Goal: Task Accomplishment & Management: Manage account settings

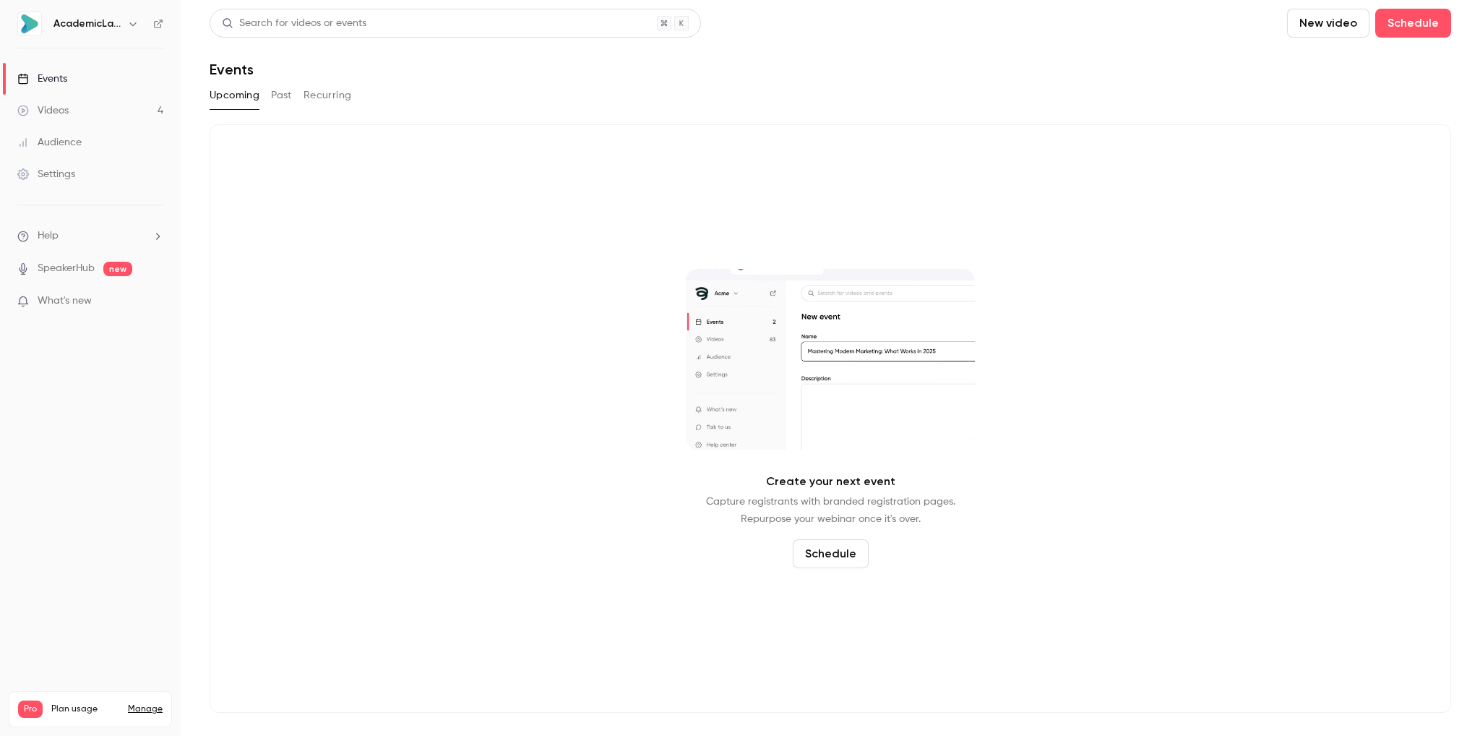
click at [64, 270] on link "SpeakerHub" at bounding box center [66, 268] width 57 height 15
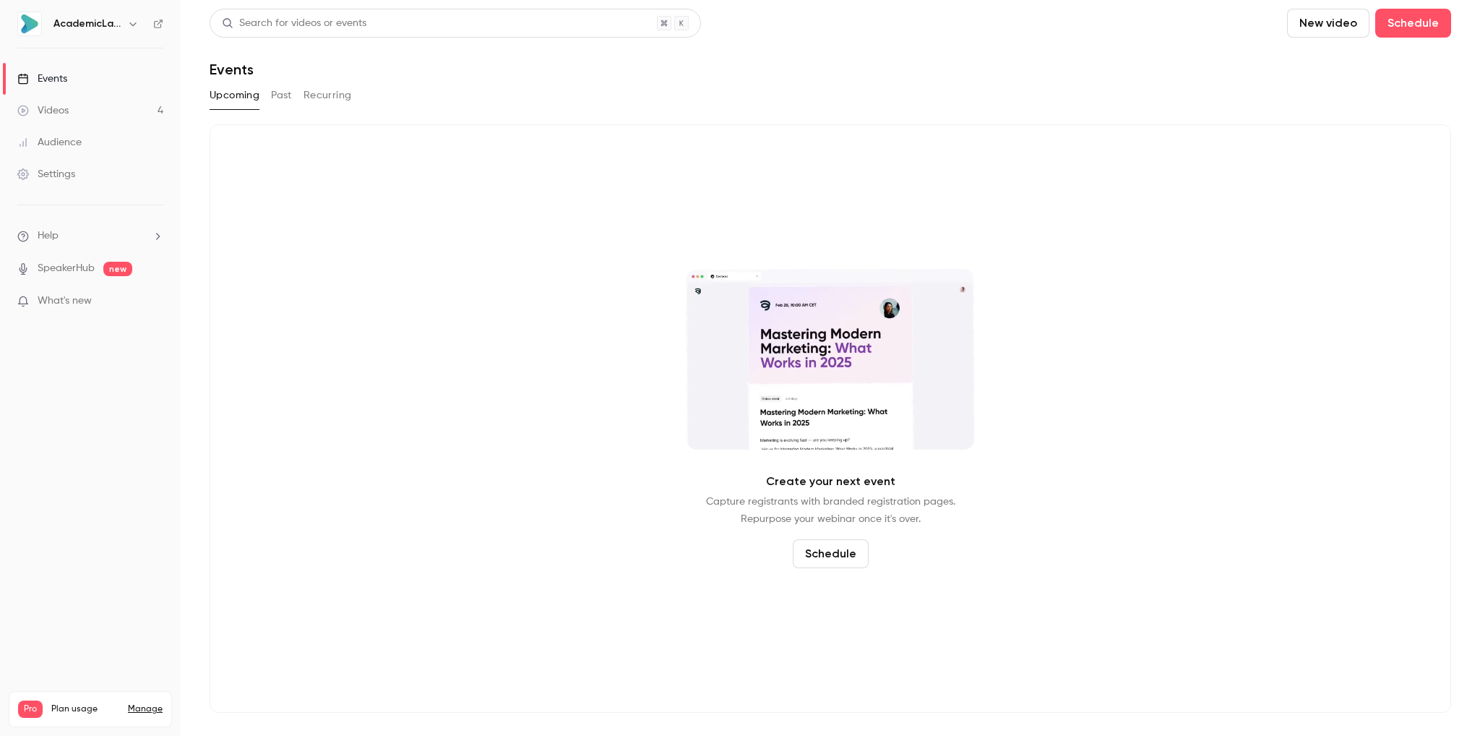
click at [280, 97] on button "Past" at bounding box center [281, 95] width 21 height 23
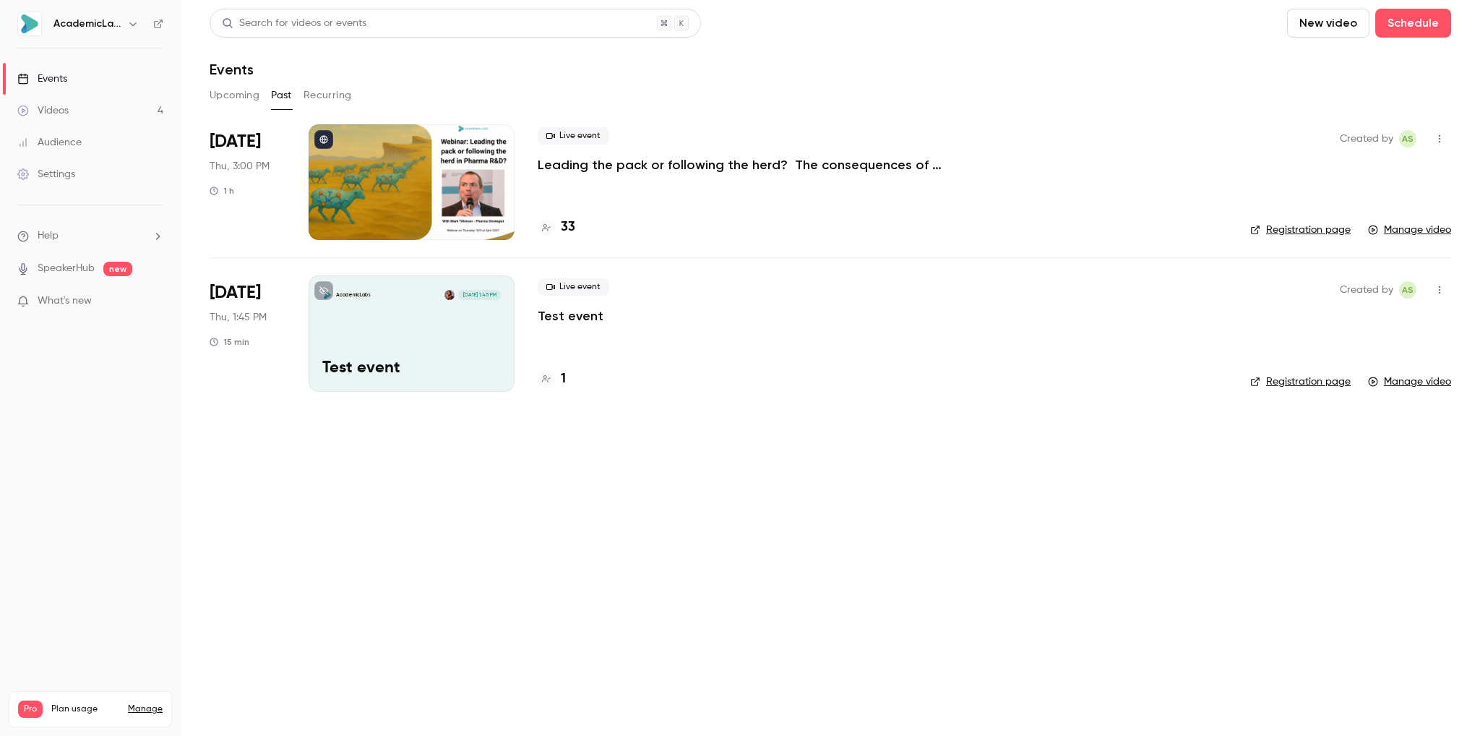
click at [623, 171] on p "Leading the pack or following the herd? The consequences of pipeline asset clus…" at bounding box center [755, 164] width 434 height 17
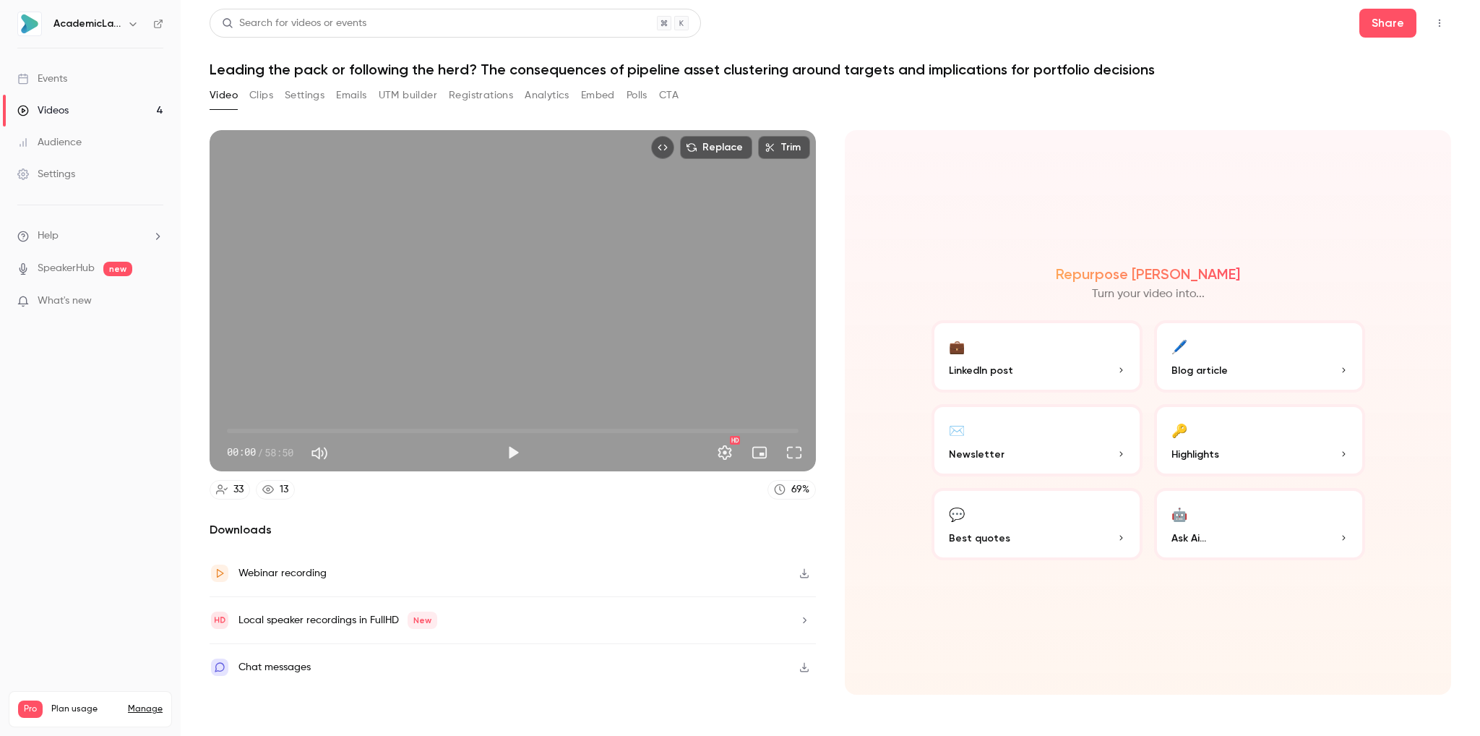
click at [464, 102] on button "Registrations" at bounding box center [481, 95] width 64 height 23
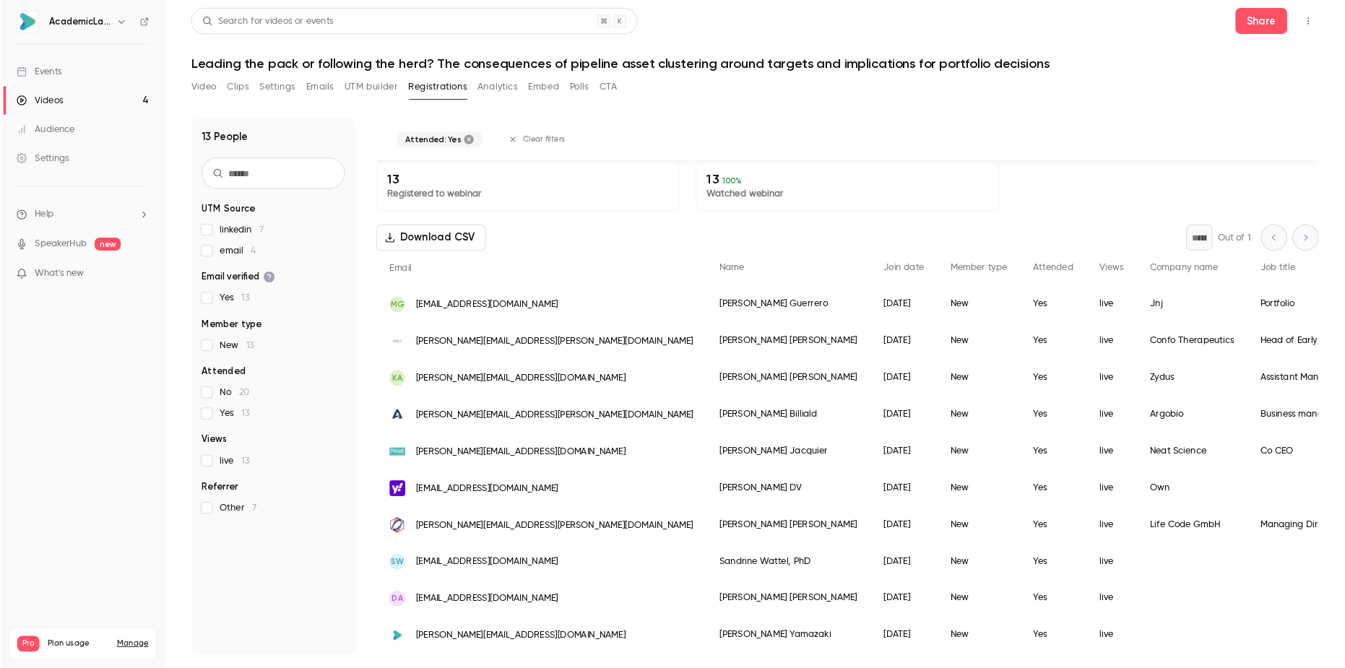
scroll to position [72, 0]
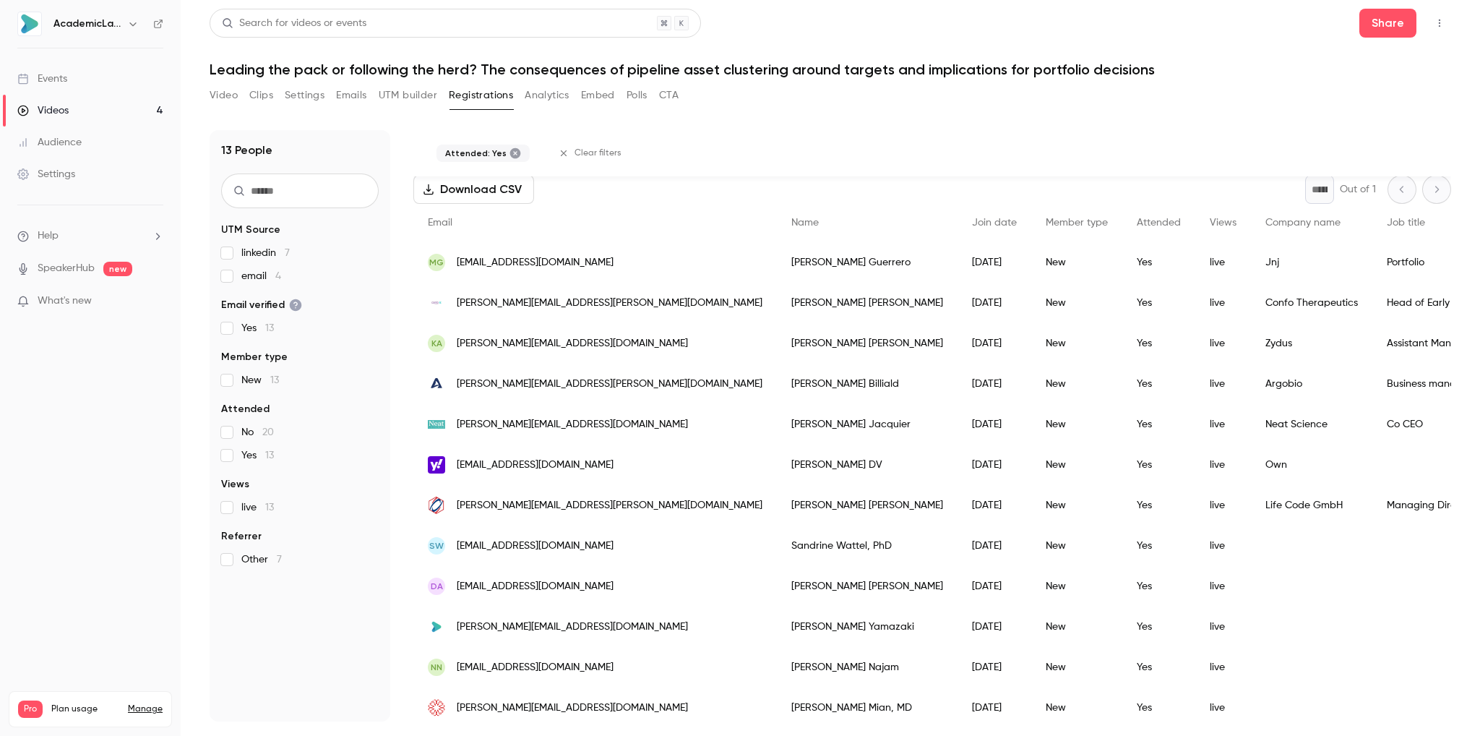
click at [472, 192] on button "Download CSV" at bounding box center [473, 189] width 121 height 29
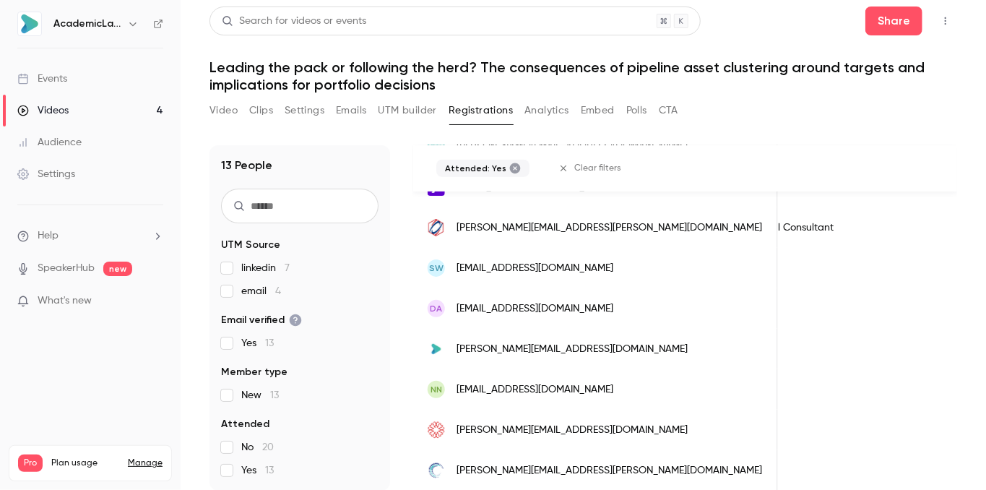
scroll to position [3, 0]
click at [535, 111] on button "Analytics" at bounding box center [547, 109] width 45 height 23
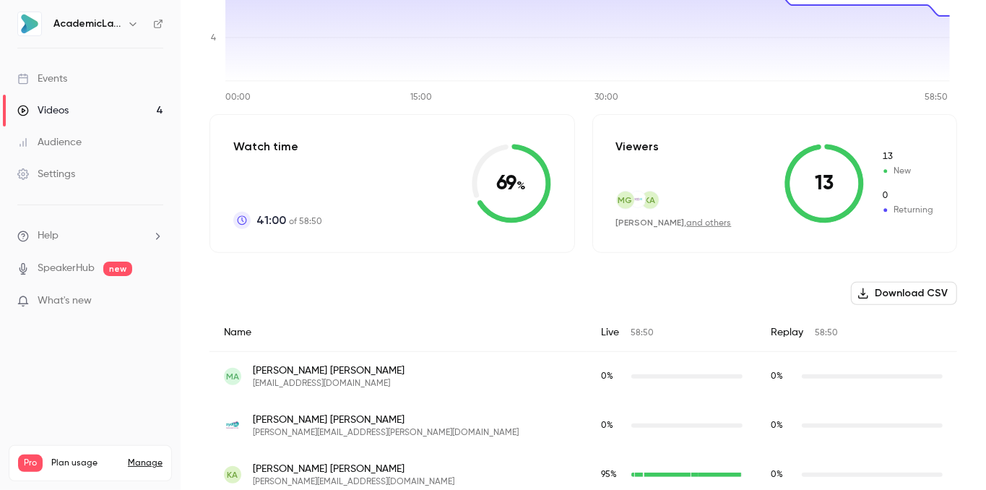
scroll to position [262, 0]
click at [903, 296] on button "Download CSV" at bounding box center [904, 293] width 106 height 23
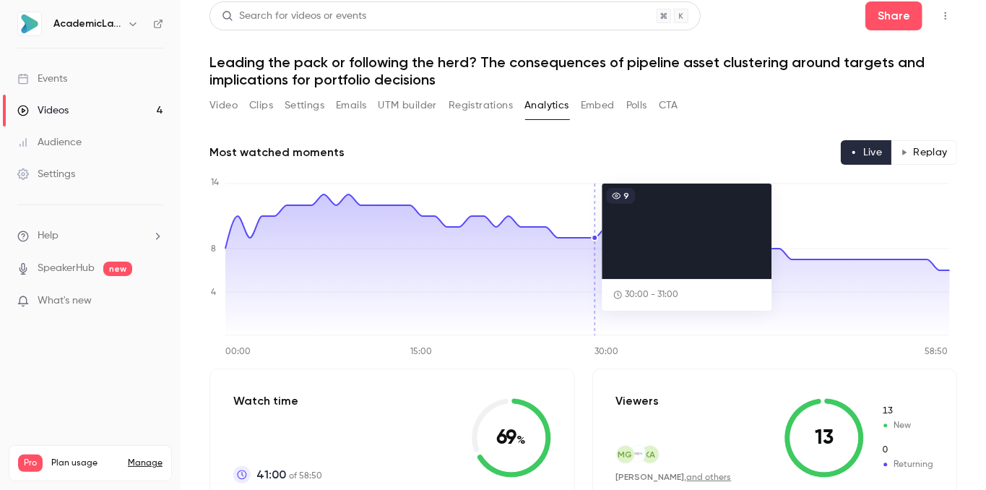
scroll to position [0, 0]
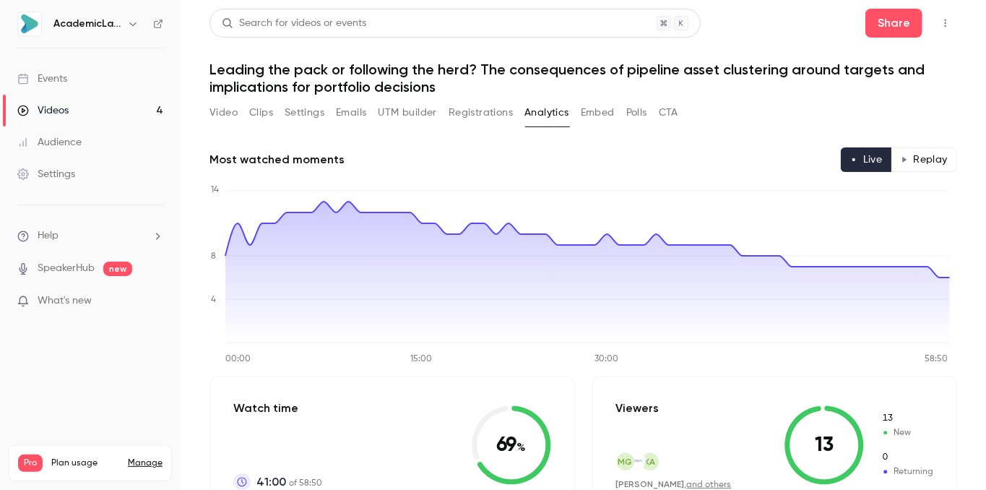
click at [671, 112] on button "CTA" at bounding box center [669, 112] width 20 height 23
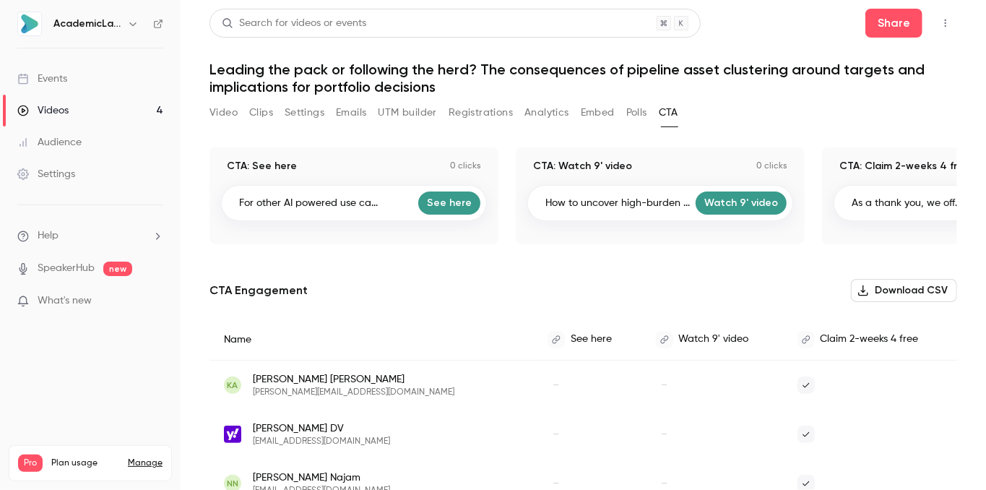
click at [635, 109] on button "Polls" at bounding box center [636, 112] width 21 height 23
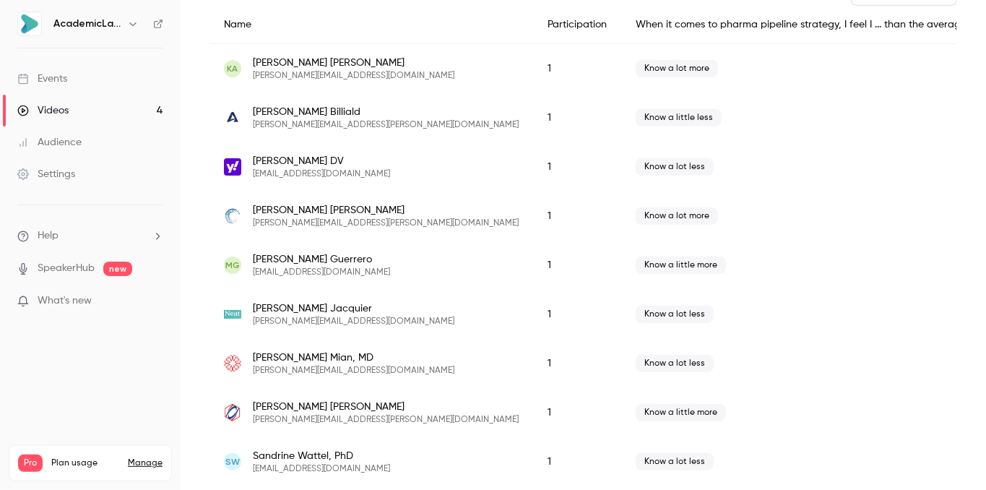
scroll to position [385, 0]
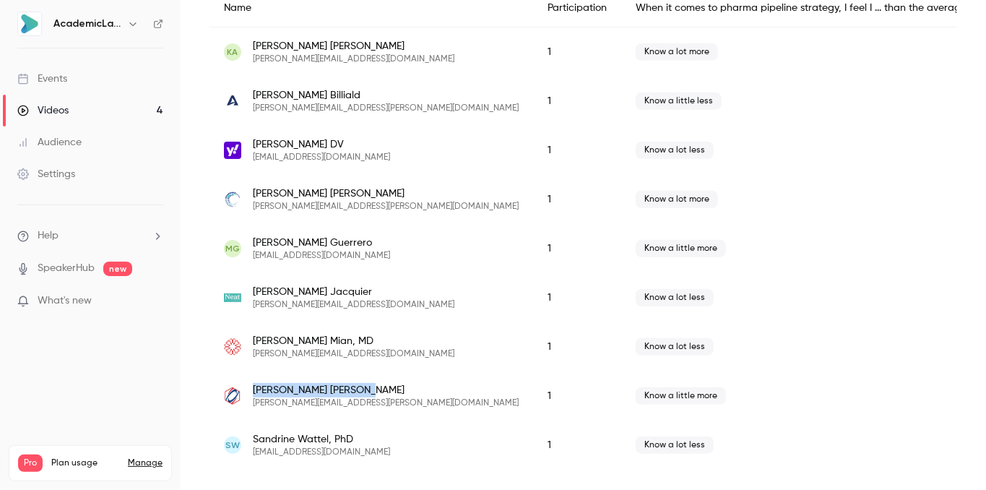
drag, startPoint x: 356, startPoint y: 387, endPoint x: 255, endPoint y: 389, distance: 100.5
click at [255, 389] on span "Dr. Robert F. Siegmund" at bounding box center [386, 390] width 266 height 14
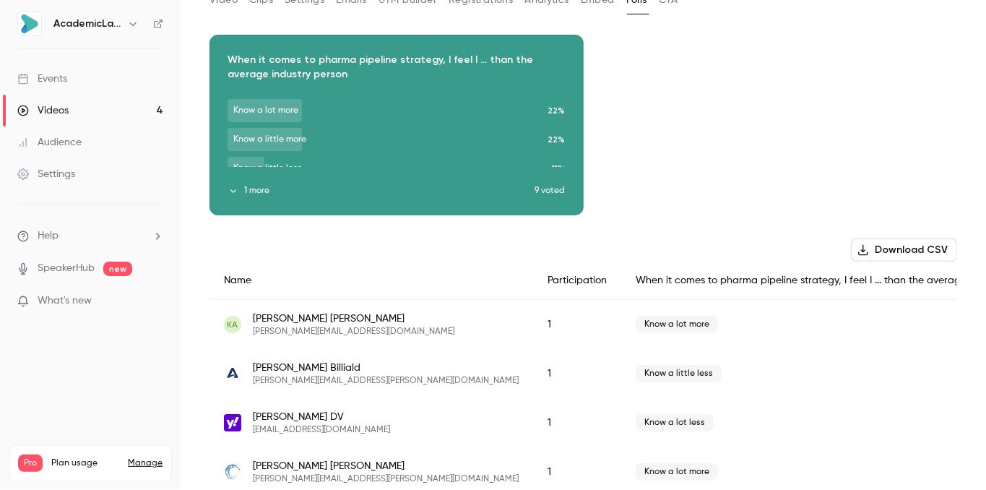
scroll to position [0, 0]
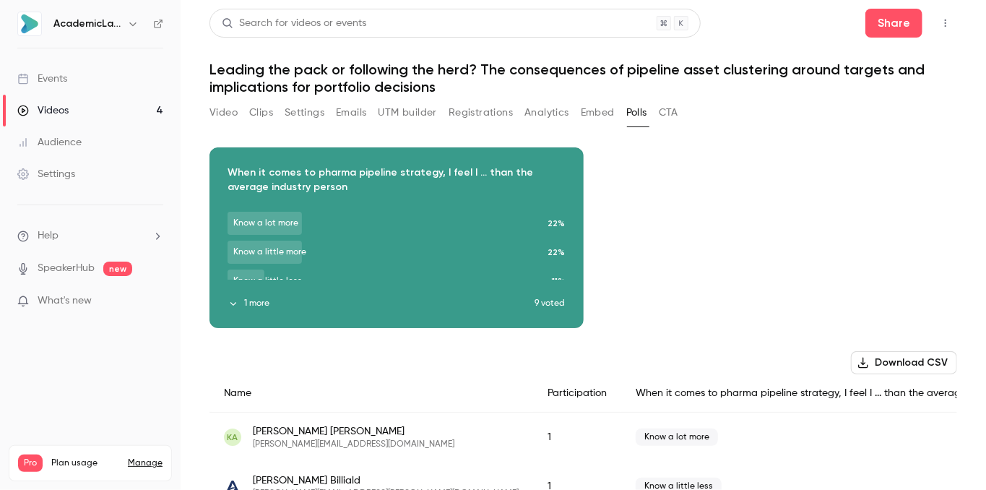
click at [454, 109] on button "Registrations" at bounding box center [481, 112] width 64 height 23
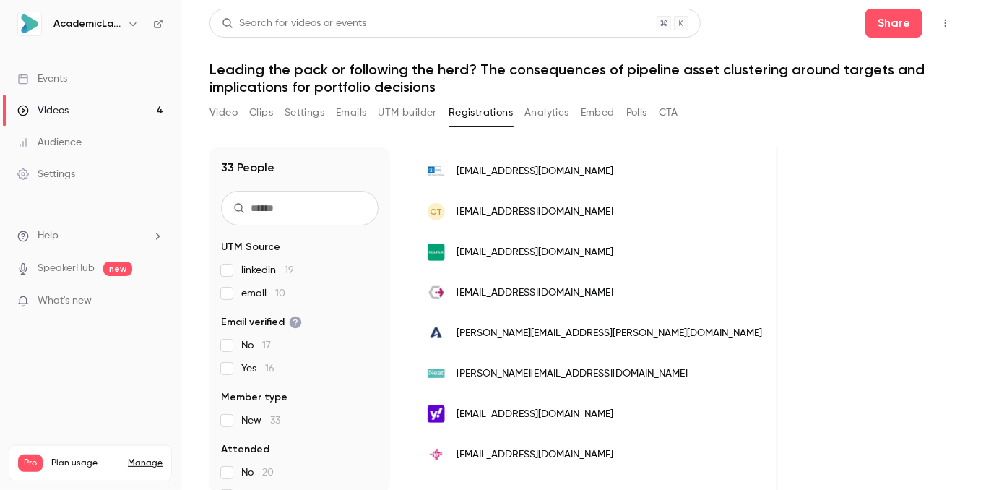
scroll to position [434, 0]
